Goal: Check status: Check status

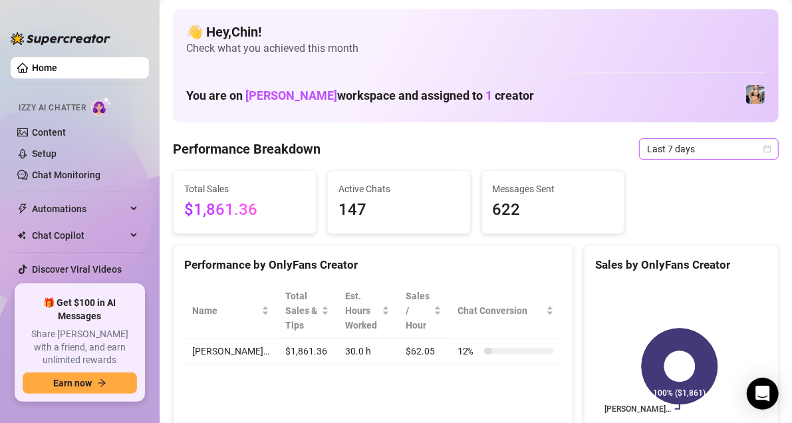
click at [764, 152] on icon "calendar" at bounding box center [767, 148] width 7 height 7
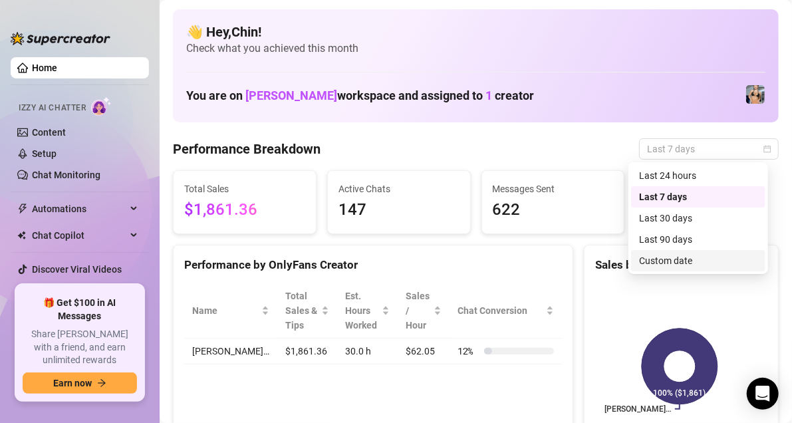
click at [684, 263] on div "Custom date" at bounding box center [698, 260] width 118 height 15
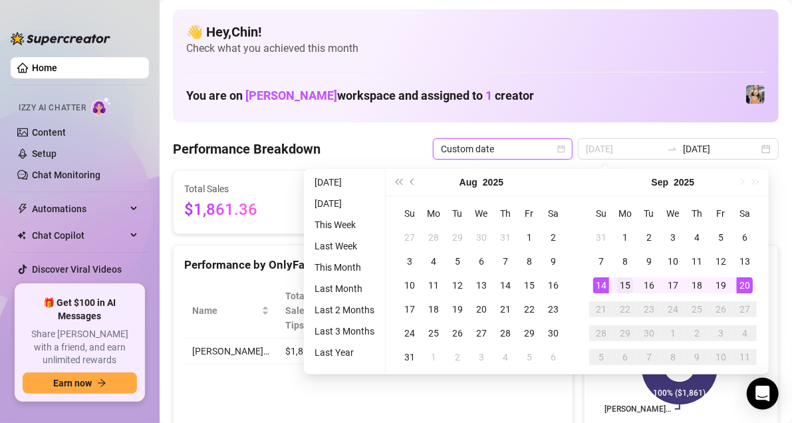
type input "[DATE]"
click at [617, 285] on div "15" at bounding box center [625, 285] width 16 height 16
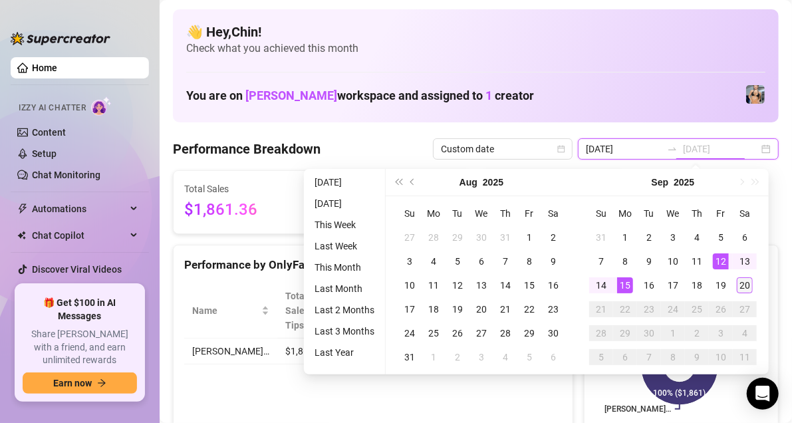
type input "[DATE]"
click at [744, 287] on div "20" at bounding box center [745, 285] width 16 height 16
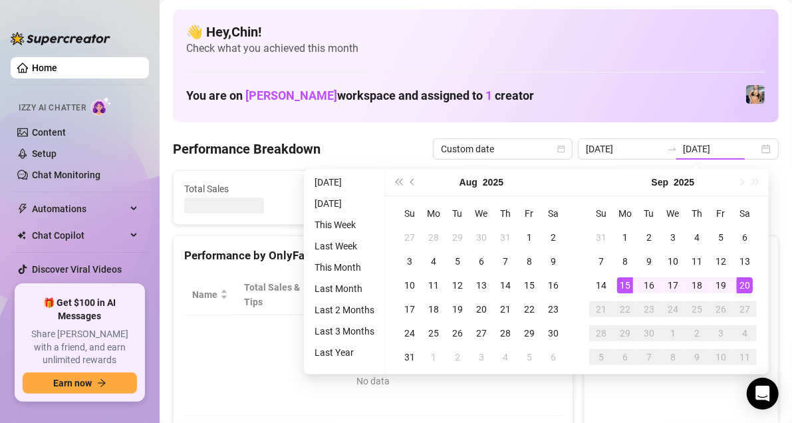
type input "[DATE]"
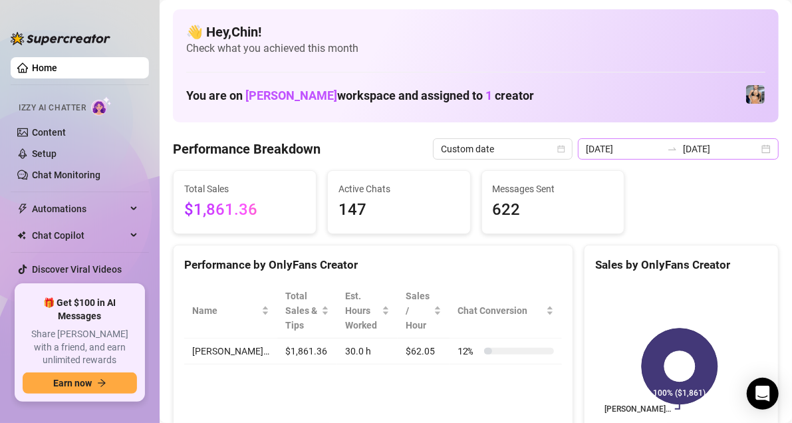
click at [751, 149] on div "[DATE] [DATE]" at bounding box center [678, 148] width 201 height 21
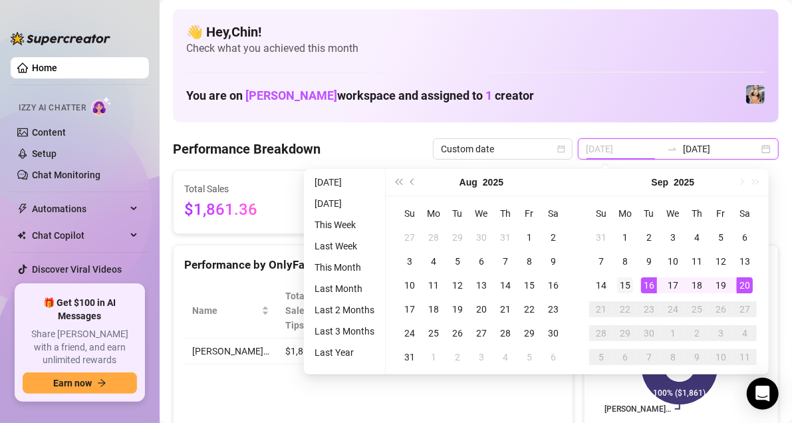
type input "[DATE]"
click at [631, 287] on div "15" at bounding box center [625, 285] width 16 height 16
type input "[DATE]"
click at [743, 285] on div "20" at bounding box center [745, 285] width 16 height 16
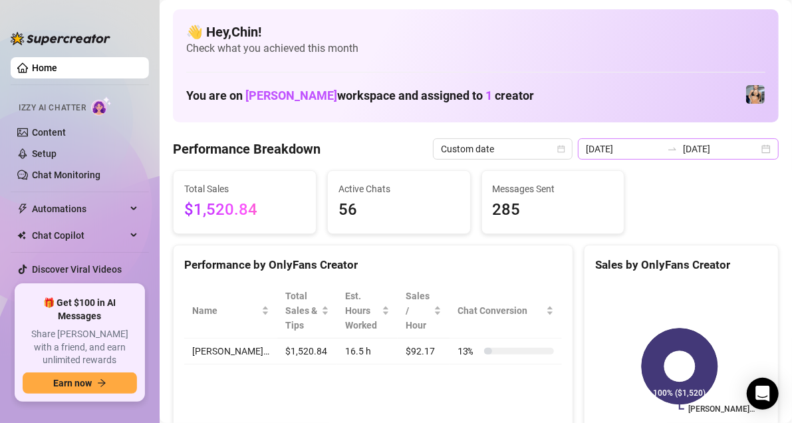
click at [763, 148] on div "[DATE] [DATE]" at bounding box center [678, 148] width 201 height 21
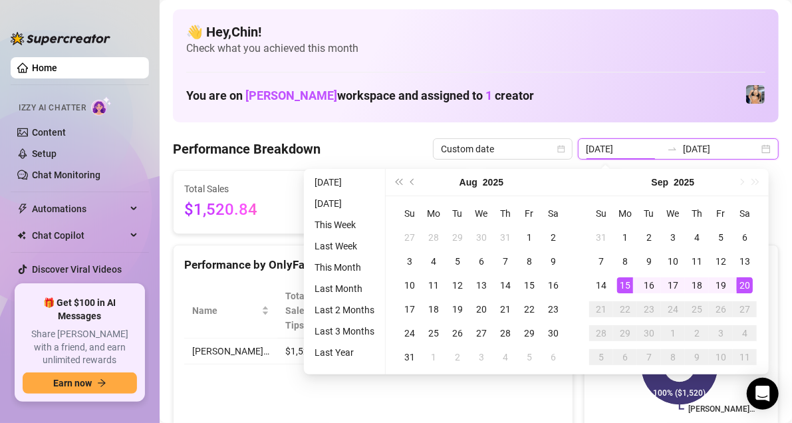
click at [762, 148] on div "[DATE] [DATE]" at bounding box center [678, 148] width 201 height 21
type input "[DATE]"
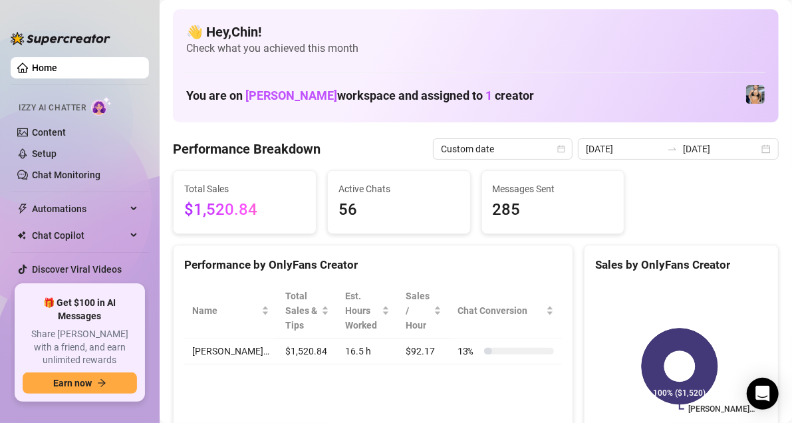
click at [620, 406] on rect at bounding box center [679, 366] width 169 height 166
